Goal: Navigation & Orientation: Understand site structure

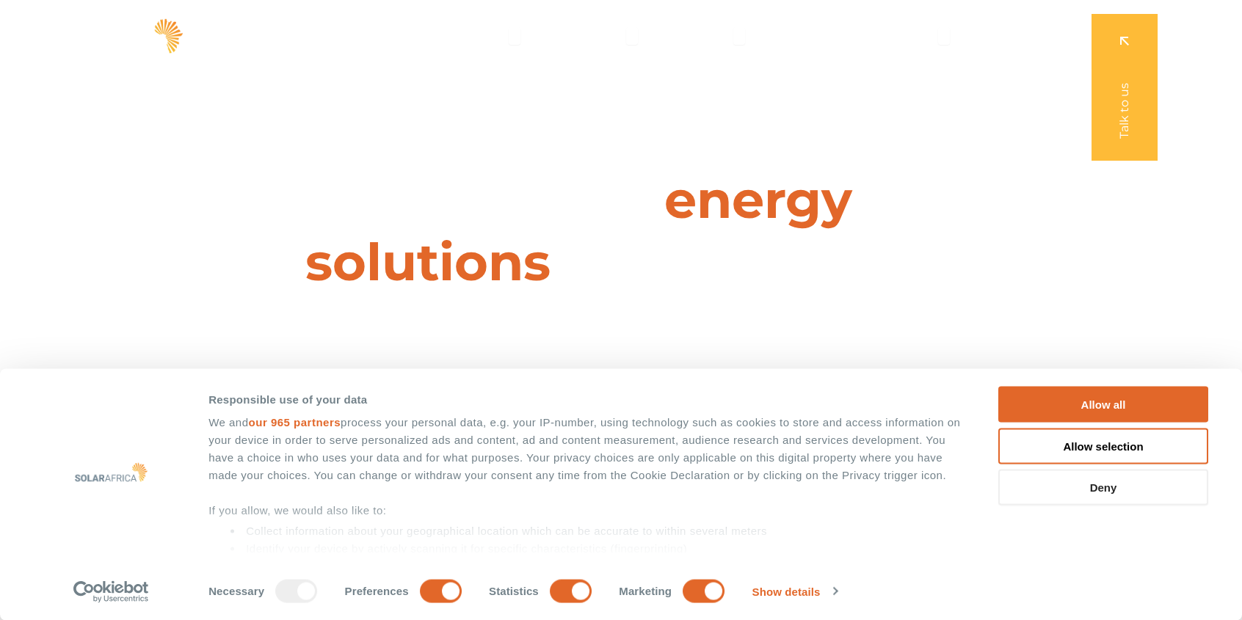
click at [1172, 494] on button "Deny" at bounding box center [1104, 488] width 210 height 36
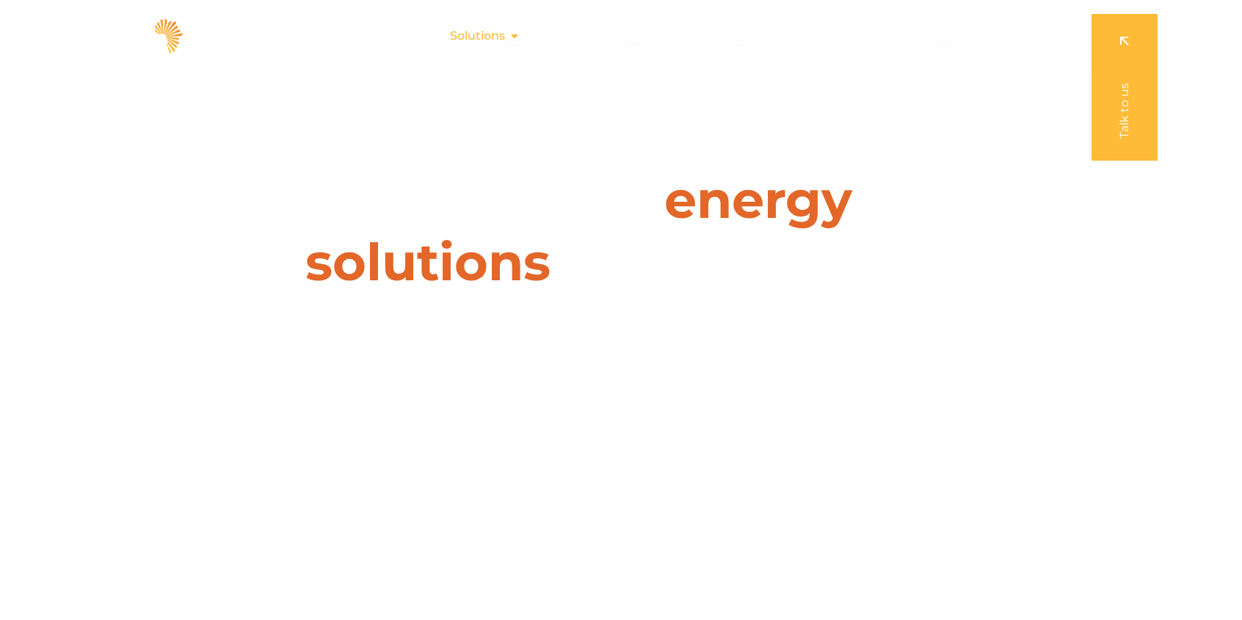
click at [493, 39] on span "Solutions" at bounding box center [477, 36] width 55 height 18
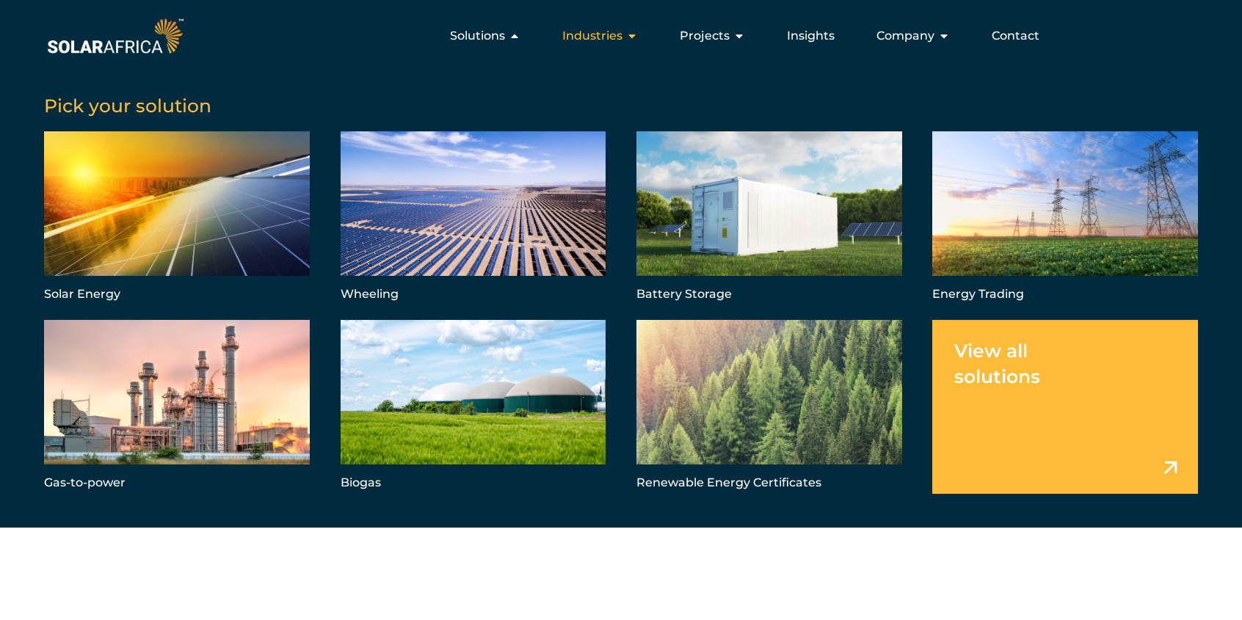
click at [621, 40] on span "Industries" at bounding box center [592, 36] width 60 height 18
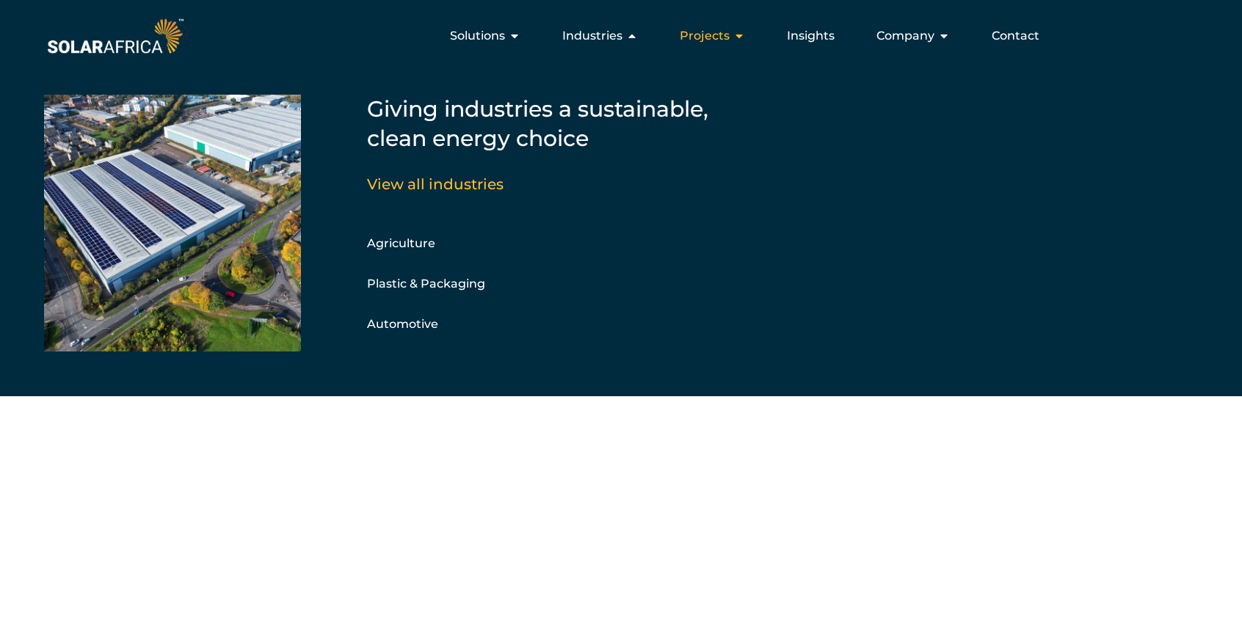
click at [747, 37] on div "Projects Close Projects Open Projects" at bounding box center [712, 35] width 89 height 29
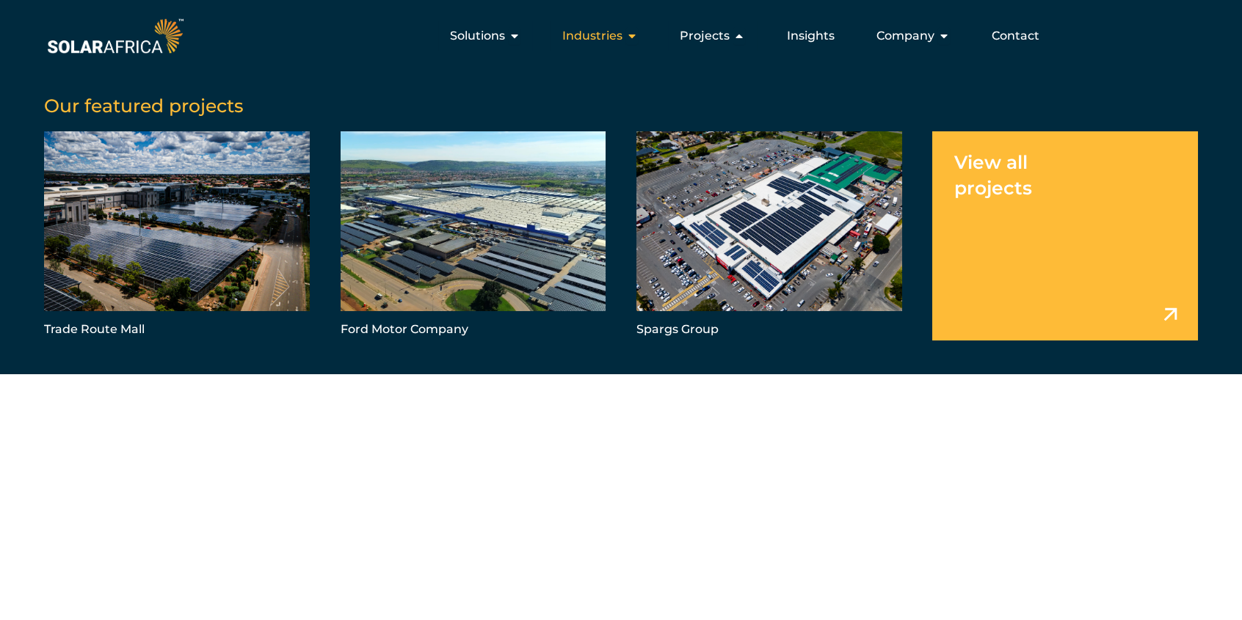
click at [633, 31] on icon "Menu" at bounding box center [632, 36] width 12 height 12
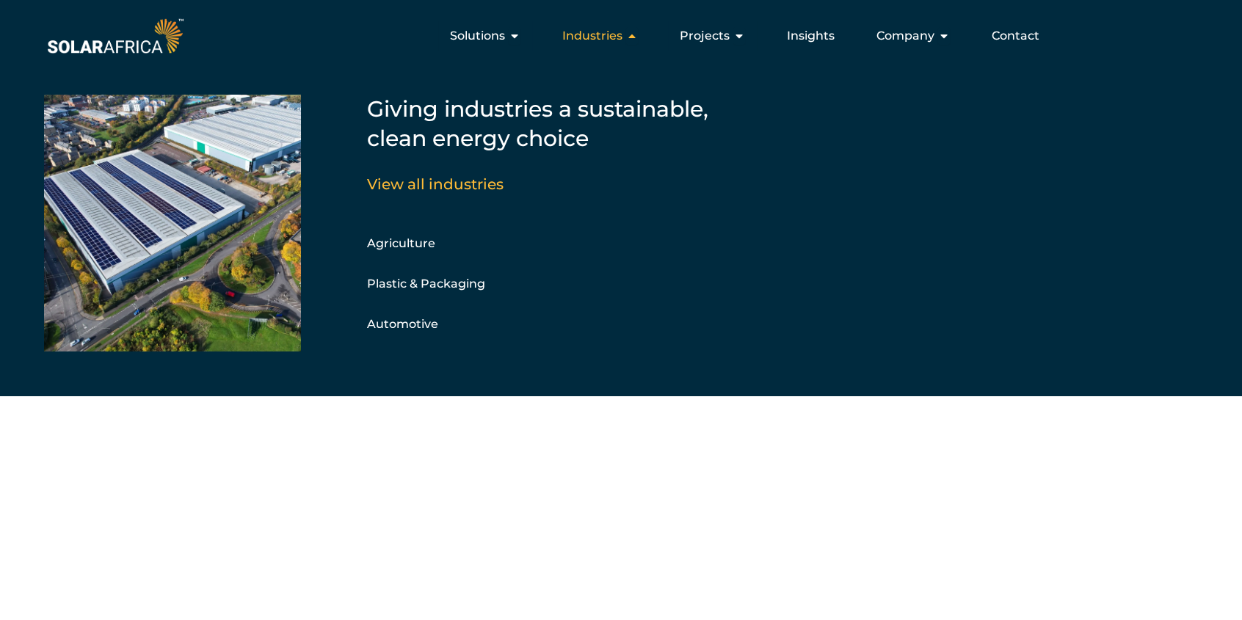
click at [575, 40] on span "Industries" at bounding box center [592, 36] width 60 height 18
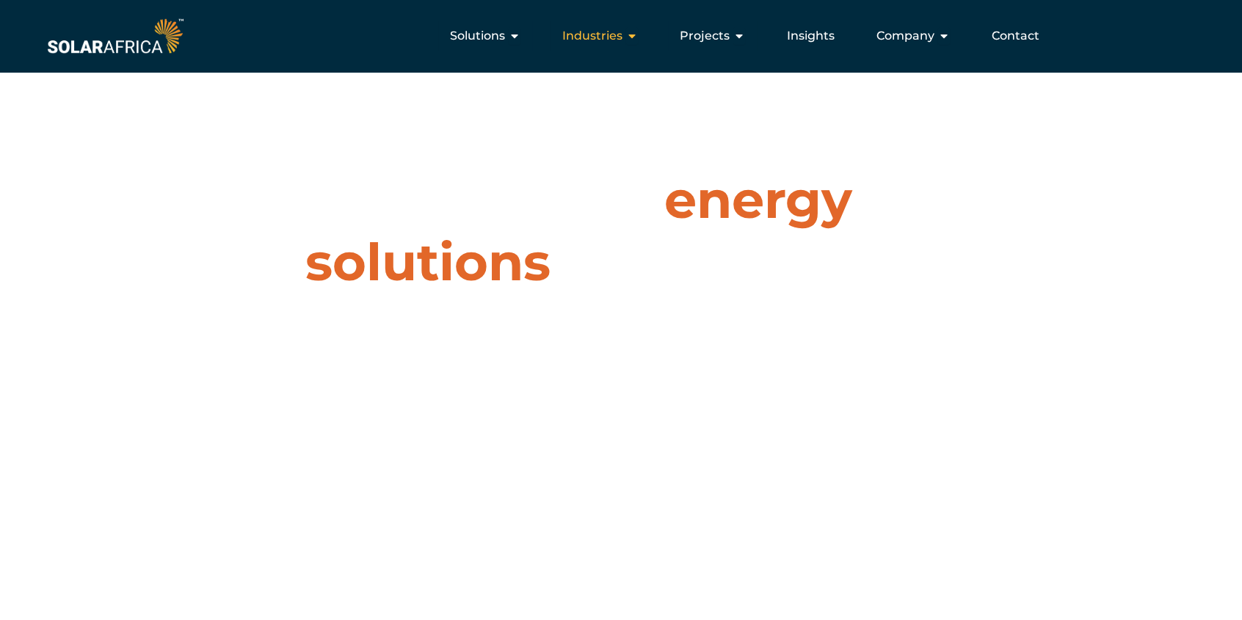
click at [576, 37] on span "Industries" at bounding box center [592, 36] width 60 height 18
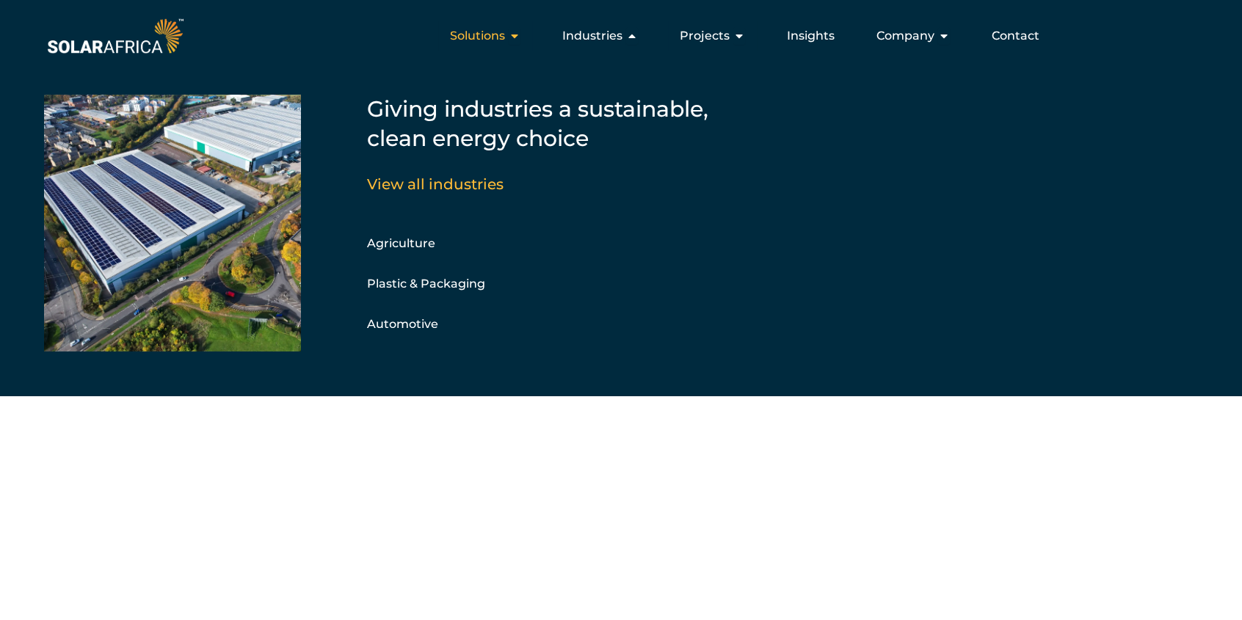
click at [505, 40] on span "Solutions" at bounding box center [477, 36] width 55 height 18
